Goal: Task Accomplishment & Management: Manage account settings

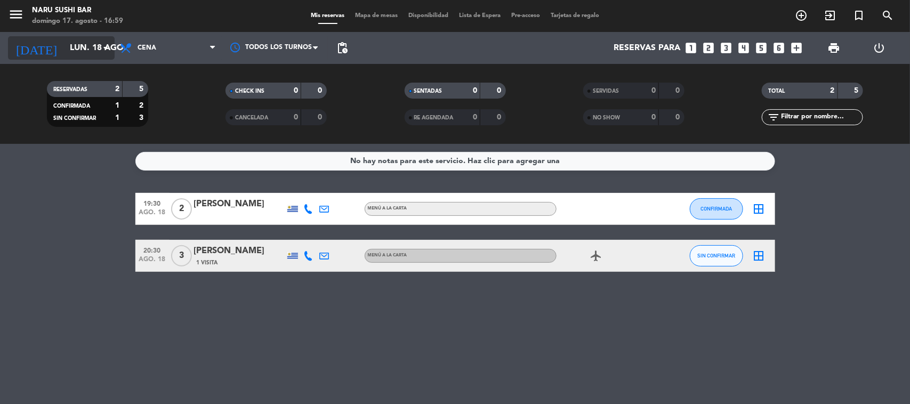
click at [99, 43] on icon "arrow_drop_down" at bounding box center [105, 48] width 13 height 13
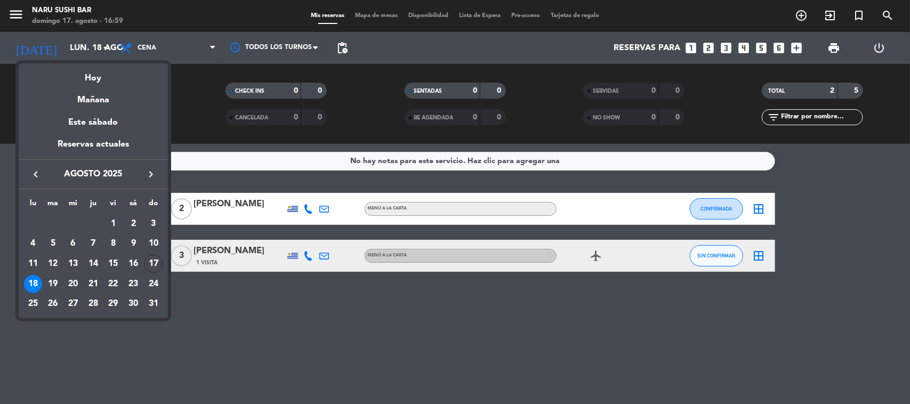
click at [156, 261] on div "17" at bounding box center [153, 264] width 18 height 18
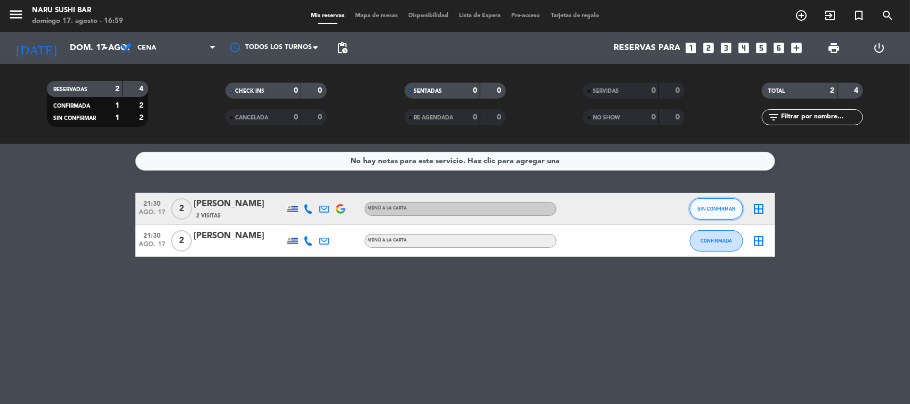
click at [728, 211] on span "SIN CONFIRMAR" at bounding box center [716, 209] width 38 height 6
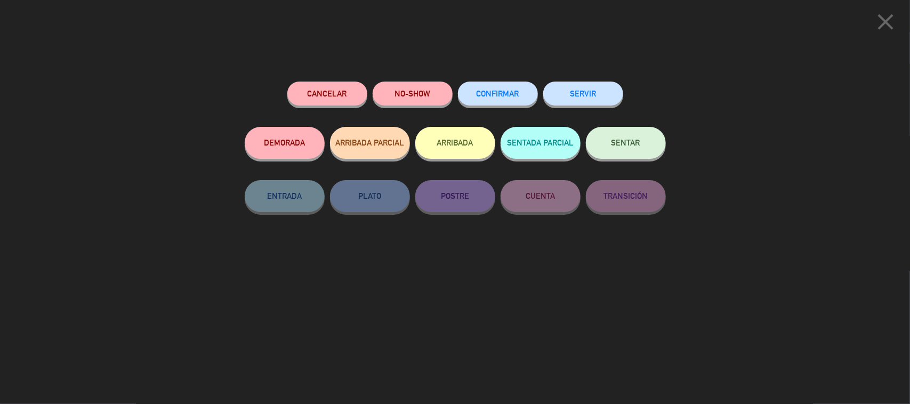
click at [495, 99] on button "CONFIRMAR" at bounding box center [498, 94] width 80 height 24
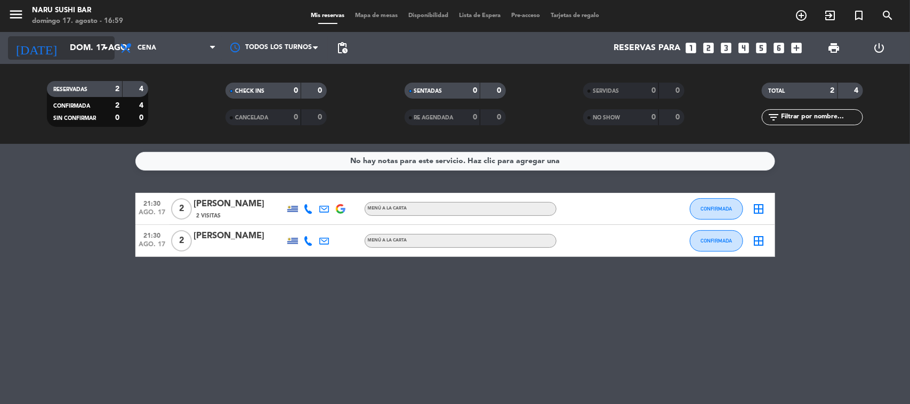
click at [99, 52] on div "[DATE] [DATE] arrow_drop_down" at bounding box center [61, 47] width 107 height 23
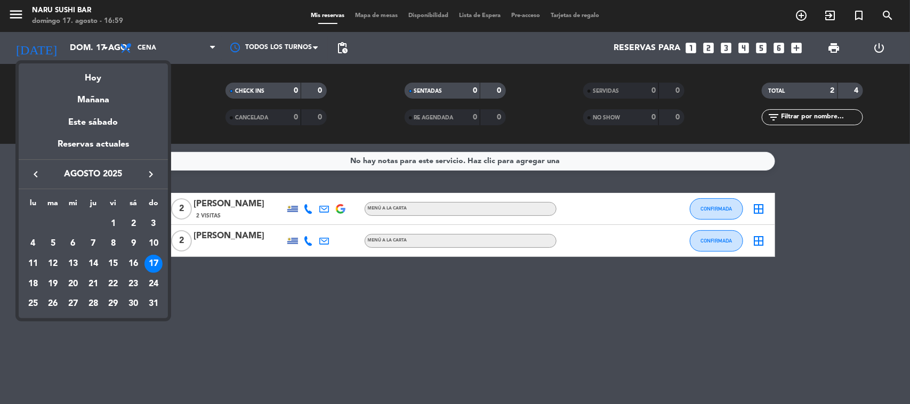
click at [36, 283] on div "18" at bounding box center [33, 284] width 18 height 18
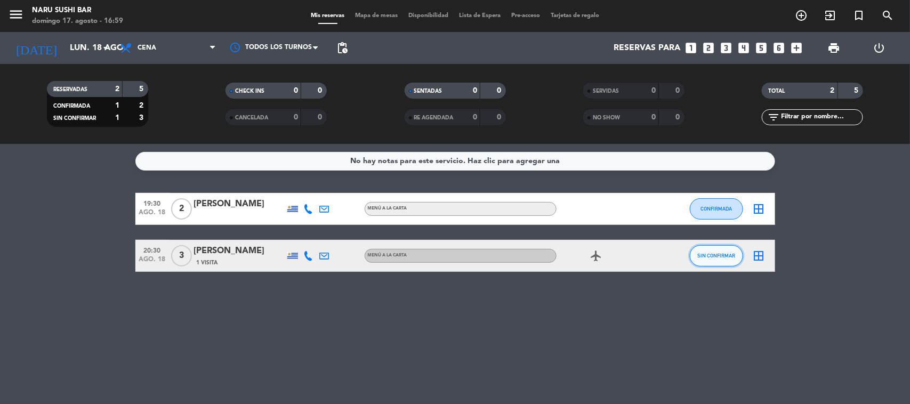
click at [697, 252] on button "SIN CONFIRMAR" at bounding box center [716, 255] width 53 height 21
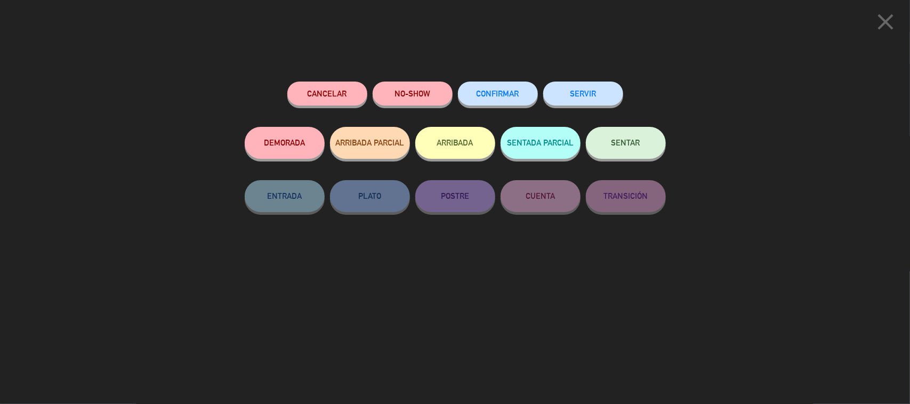
click at [518, 99] on button "CONFIRMAR" at bounding box center [498, 94] width 80 height 24
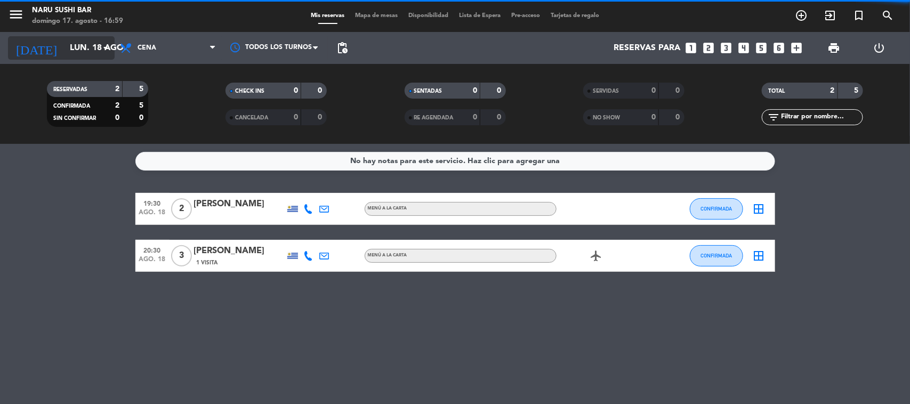
click at [92, 49] on input "lun. 18 ago." at bounding box center [120, 48] width 112 height 21
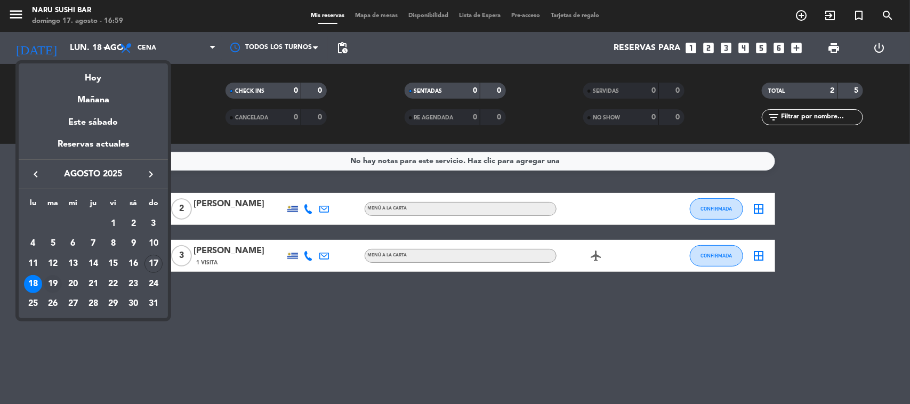
click at [48, 284] on div "19" at bounding box center [53, 284] width 18 height 18
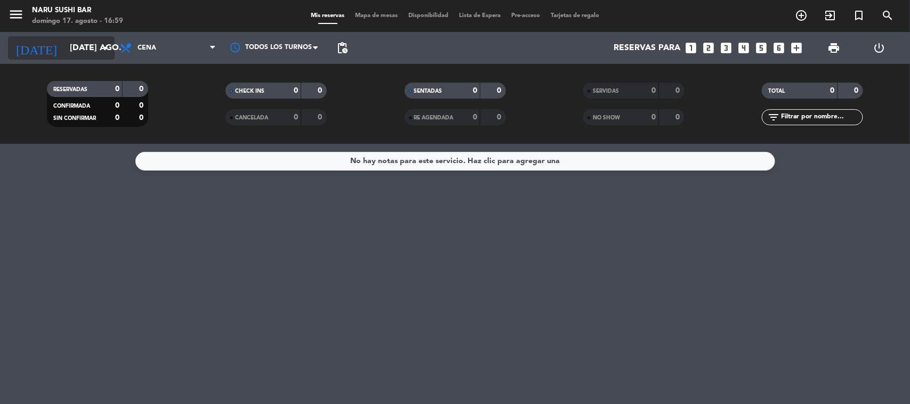
click at [88, 52] on input "[DATE] ago." at bounding box center [120, 48] width 112 height 21
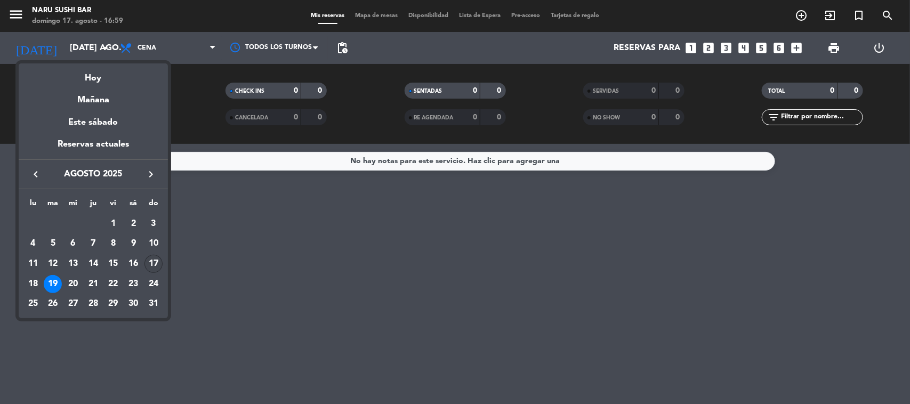
click at [151, 262] on div "17" at bounding box center [153, 264] width 18 height 18
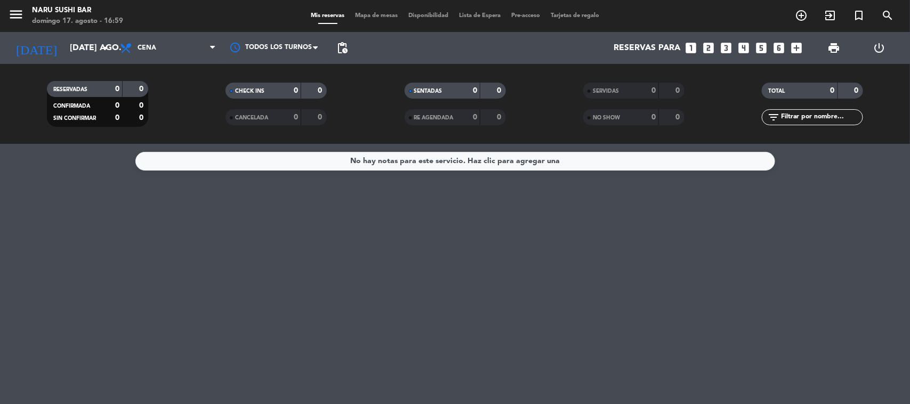
type input "dom. 17 ago."
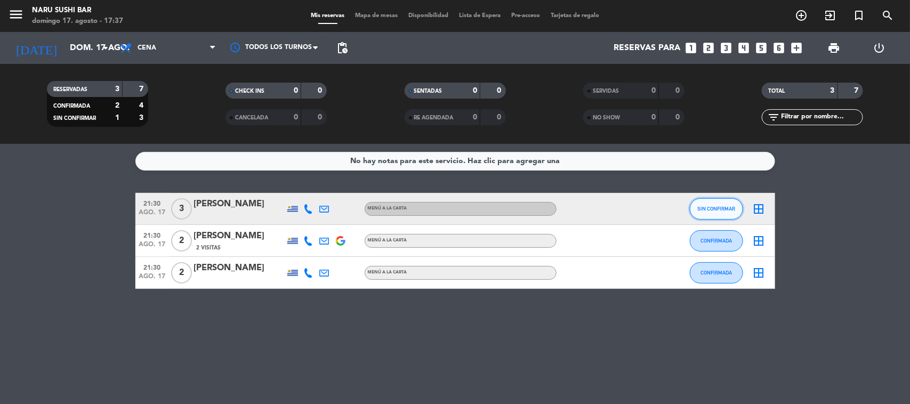
click at [701, 204] on button "SIN CONFIRMAR" at bounding box center [716, 208] width 53 height 21
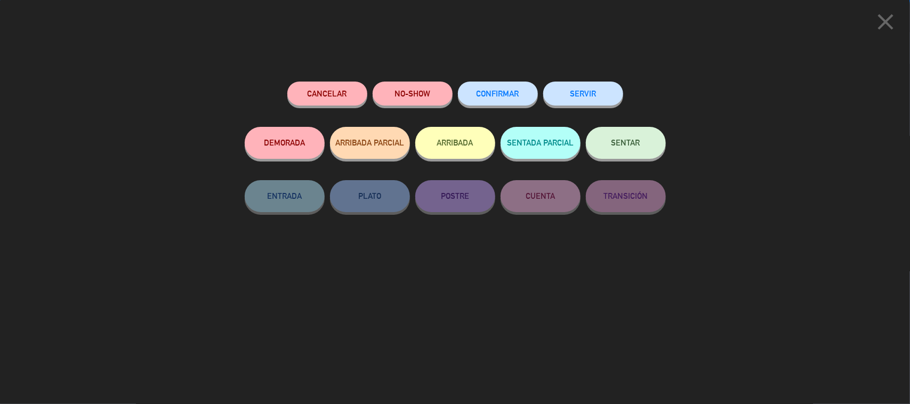
click at [509, 91] on span "CONFIRMAR" at bounding box center [497, 93] width 43 height 9
